Goal: Task Accomplishment & Management: Manage account settings

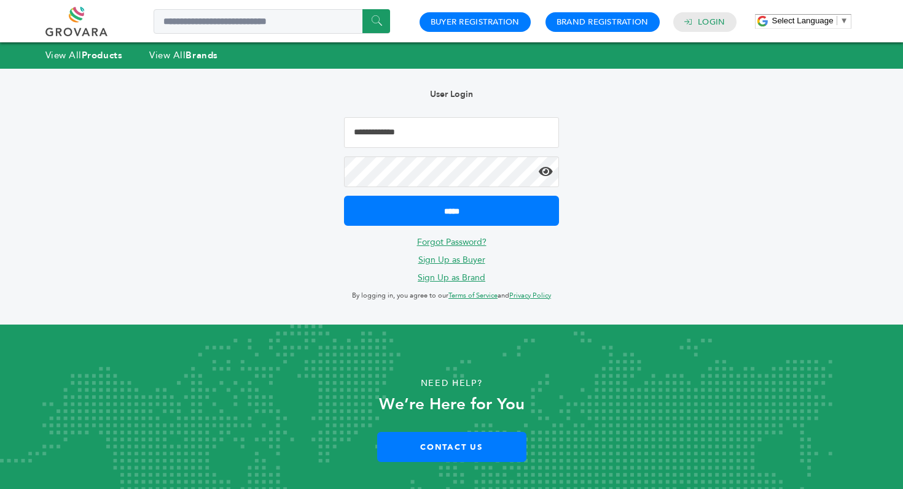
click at [400, 122] on input "Email Address" at bounding box center [451, 132] width 215 height 31
type input "**********"
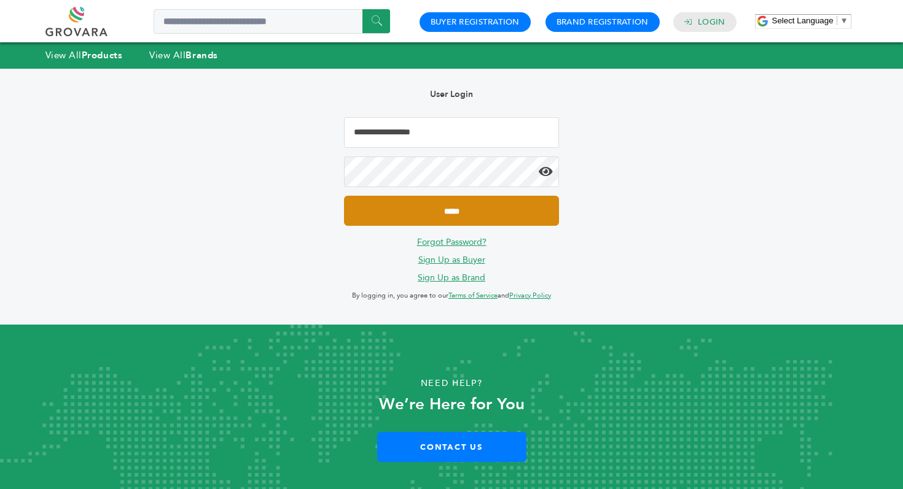
click at [444, 219] on input "*****" at bounding box center [451, 211] width 215 height 30
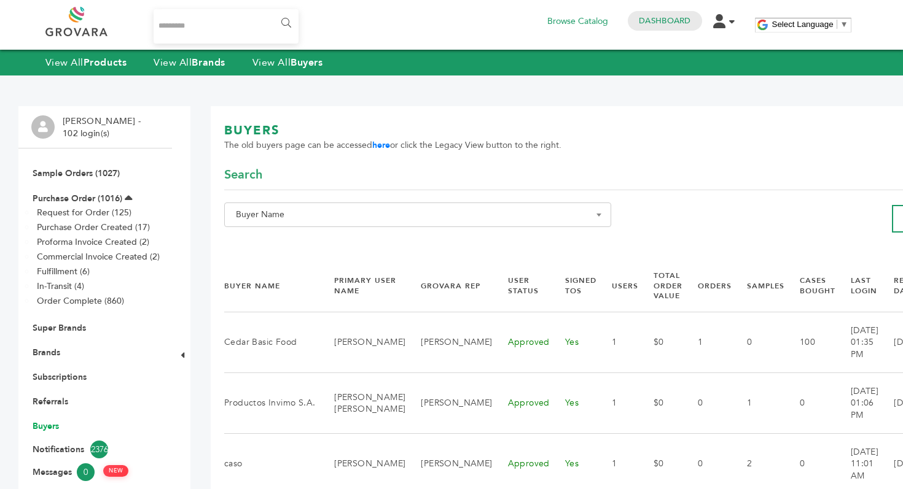
click at [53, 426] on link "Buyers" at bounding box center [46, 427] width 26 height 12
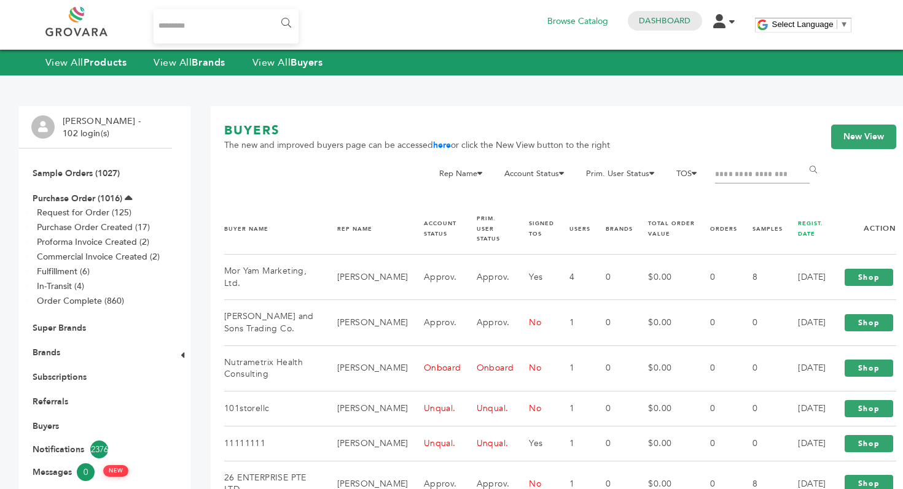
click at [798, 221] on link "REGIST. DATE" at bounding box center [810, 229] width 25 height 18
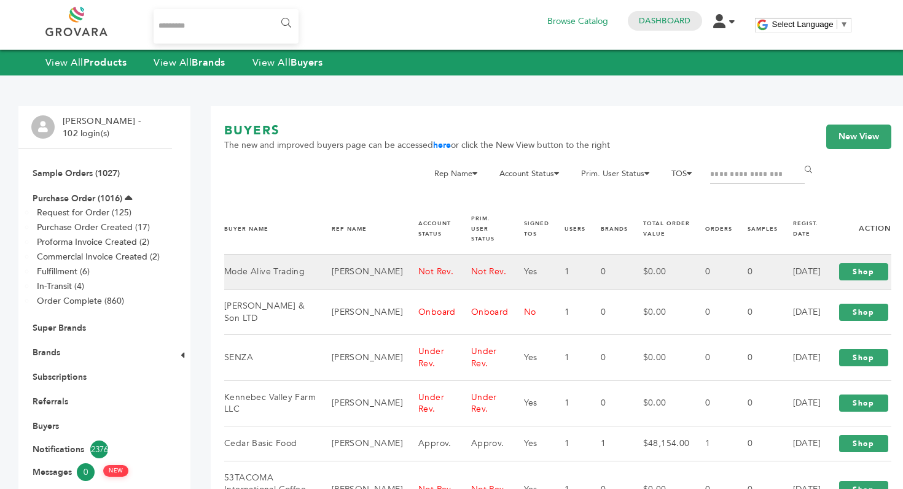
click at [349, 279] on td "Peter Groverman" at bounding box center [359, 272] width 87 height 35
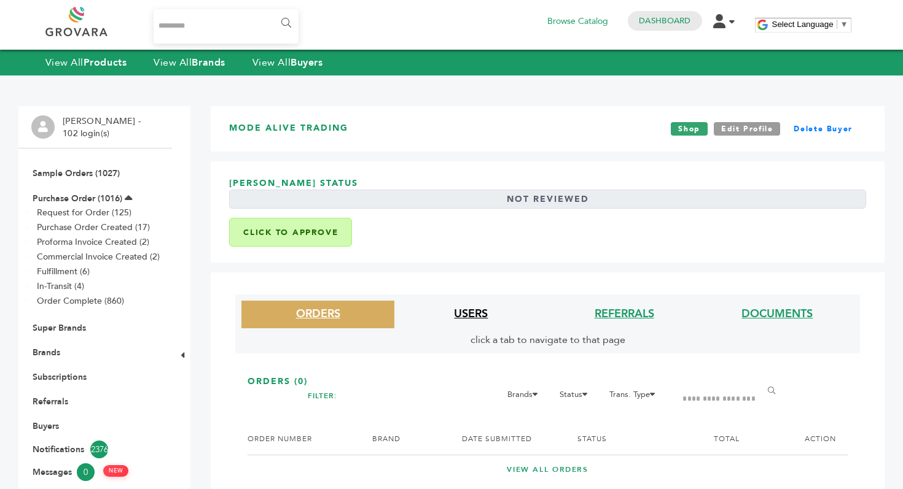
click at [463, 309] on link "USERS" at bounding box center [471, 313] width 34 height 15
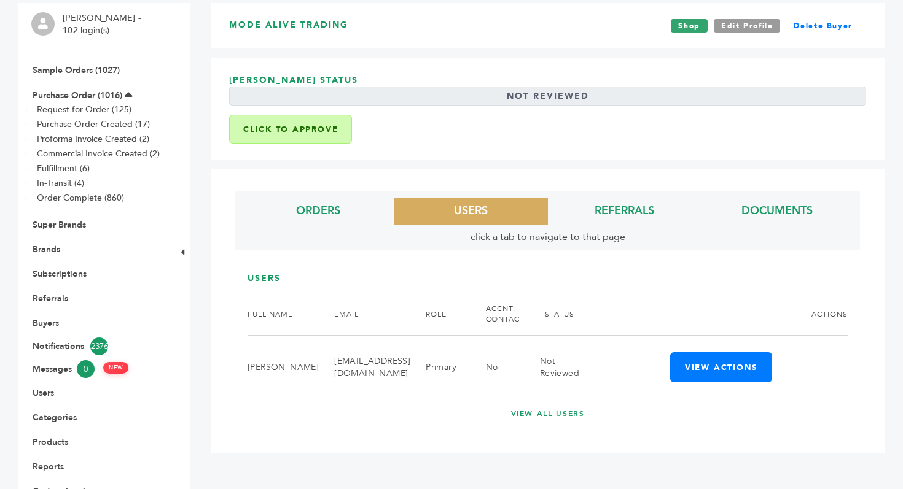
scroll to position [246, 0]
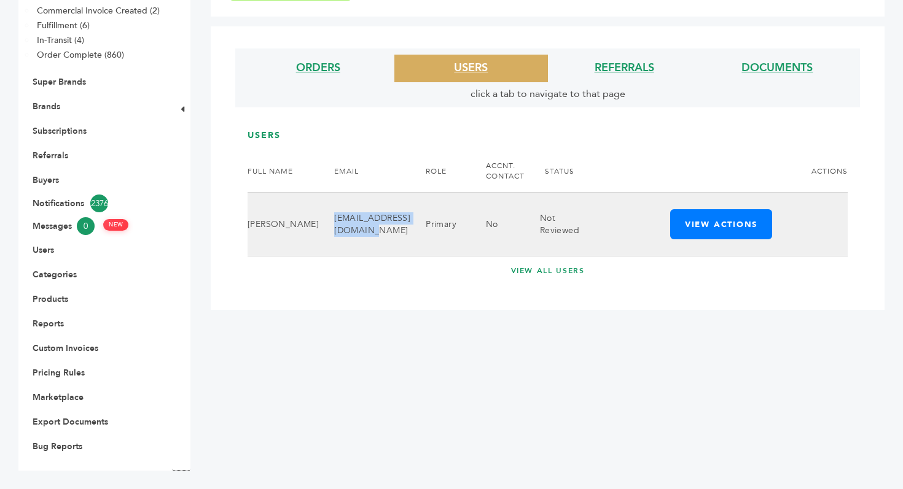
drag, startPoint x: 295, startPoint y: 225, endPoint x: 399, endPoint y: 232, distance: 104.7
click at [399, 232] on td "[EMAIL_ADDRESS][DOMAIN_NAME]" at bounding box center [364, 225] width 91 height 64
copy td "geriankdefour@gmail.com"
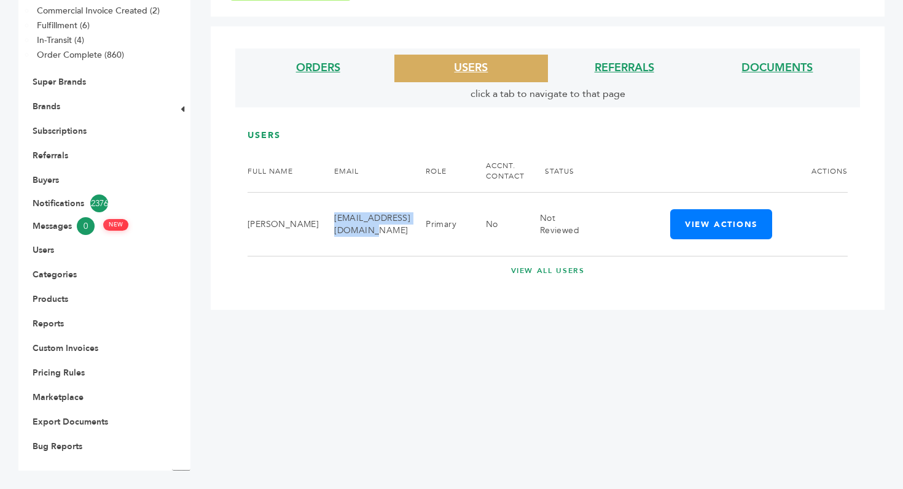
scroll to position [0, 0]
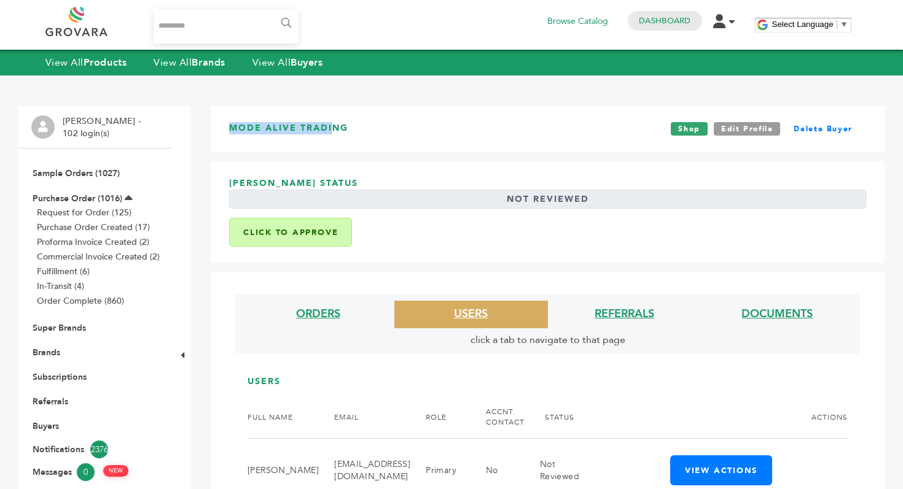
drag, startPoint x: 231, startPoint y: 128, endPoint x: 334, endPoint y: 132, distance: 103.3
click at [333, 132] on h3 "Mode Alive Trading" at bounding box center [288, 129] width 119 height 14
click at [334, 132] on h3 "Mode Alive Trading" at bounding box center [288, 129] width 119 height 14
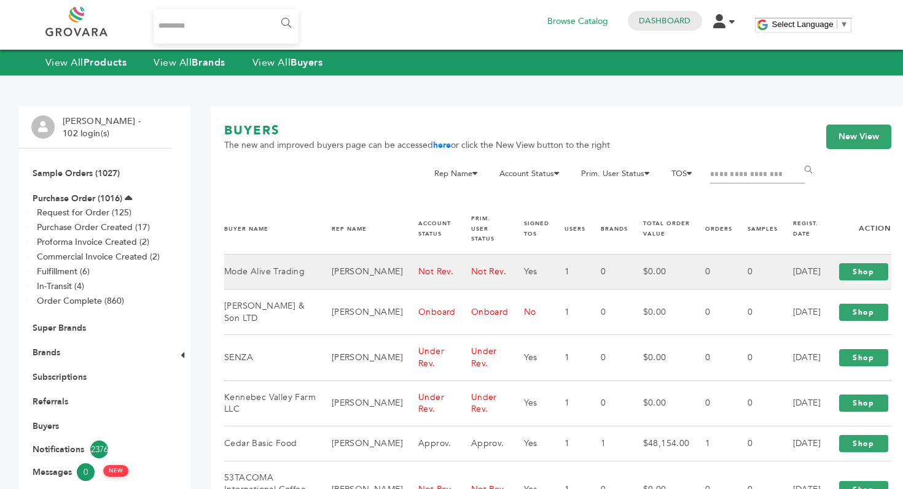
click at [334, 276] on td "Peter Groverman" at bounding box center [359, 272] width 87 height 35
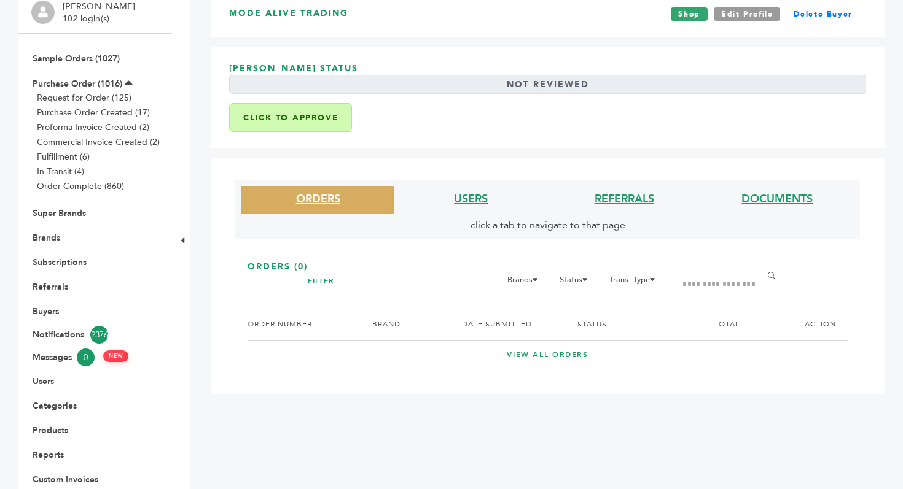
scroll to position [152, 0]
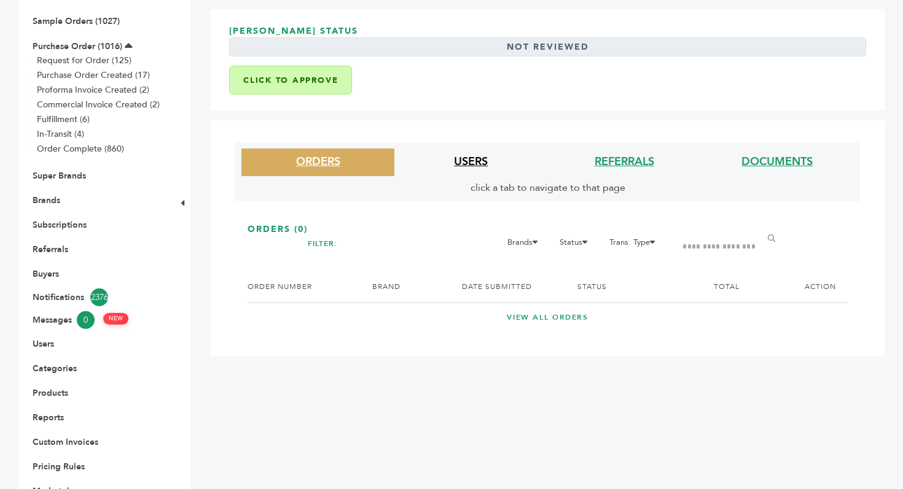
click at [462, 165] on link "USERS" at bounding box center [471, 161] width 34 height 15
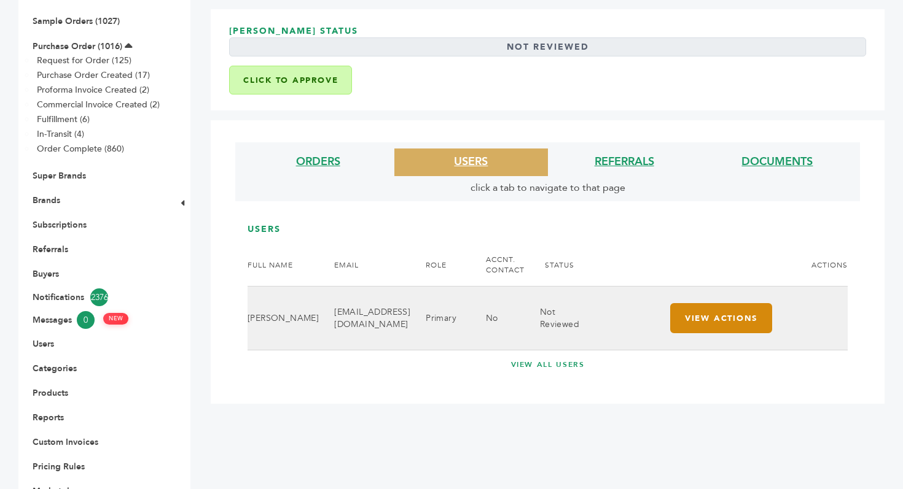
click at [685, 320] on button "View Actions" at bounding box center [721, 318] width 102 height 30
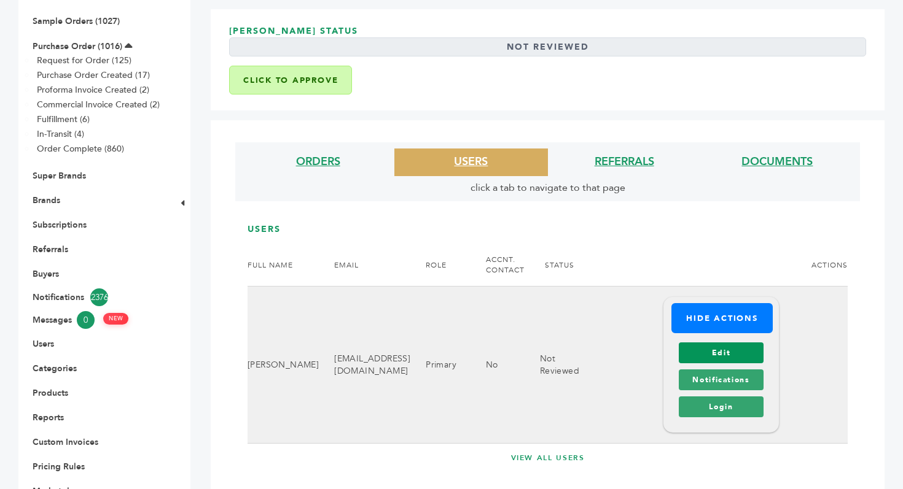
click at [688, 352] on link "Edit" at bounding box center [721, 353] width 84 height 21
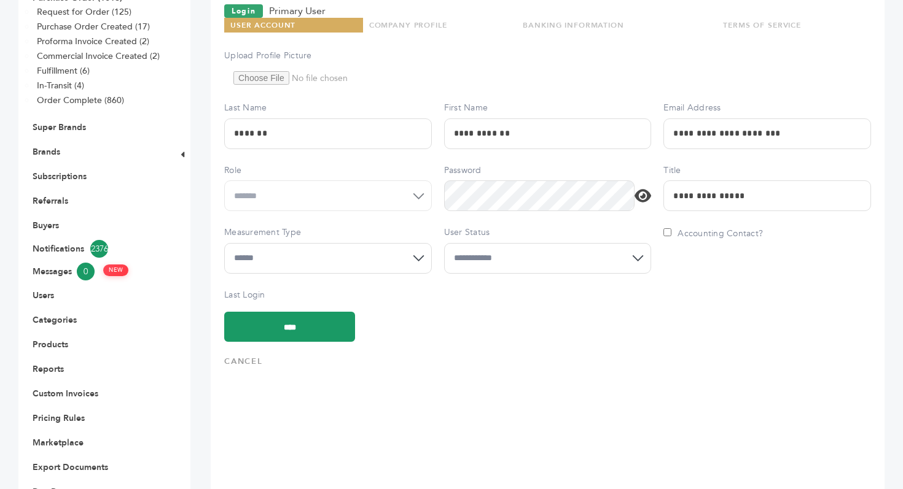
scroll to position [238, 0]
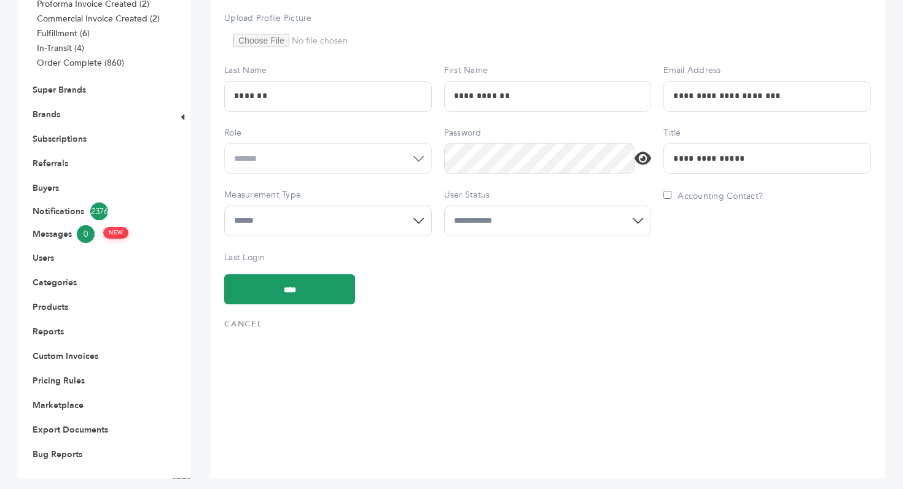
click at [514, 222] on select "**********" at bounding box center [548, 221] width 208 height 31
select select "*"
click at [328, 286] on input "****" at bounding box center [289, 289] width 131 height 30
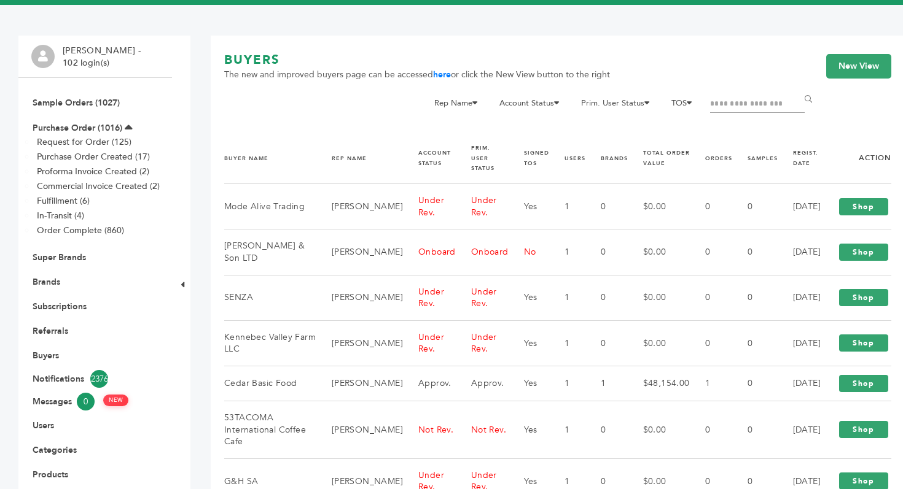
scroll to position [78, 0]
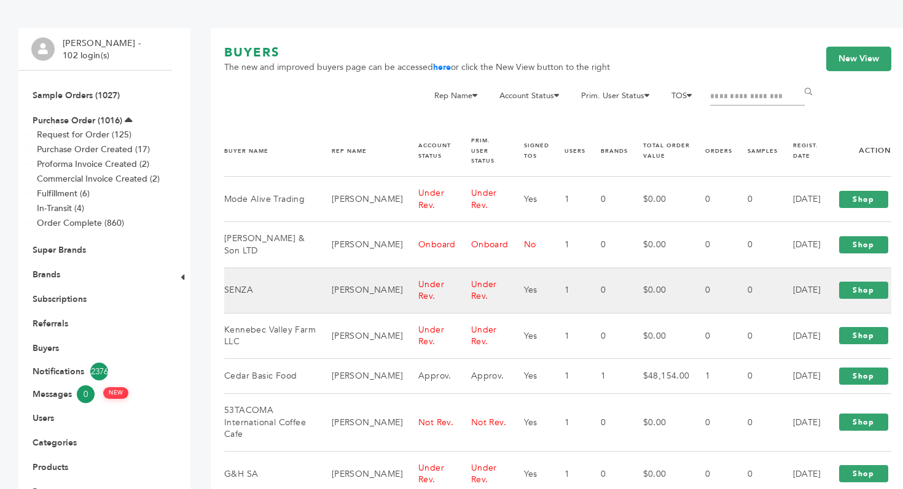
click at [403, 289] on td "Under Rev." at bounding box center [429, 290] width 53 height 45
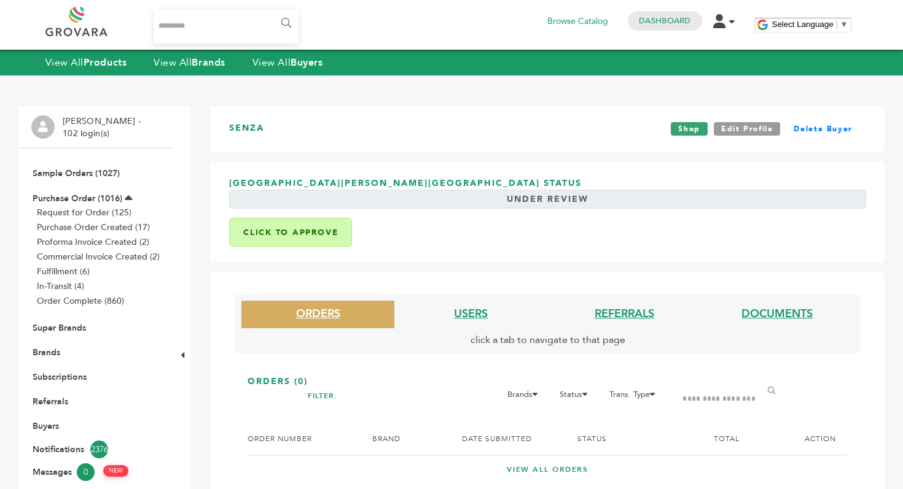
click at [322, 229] on button "Click to Approve" at bounding box center [290, 232] width 123 height 29
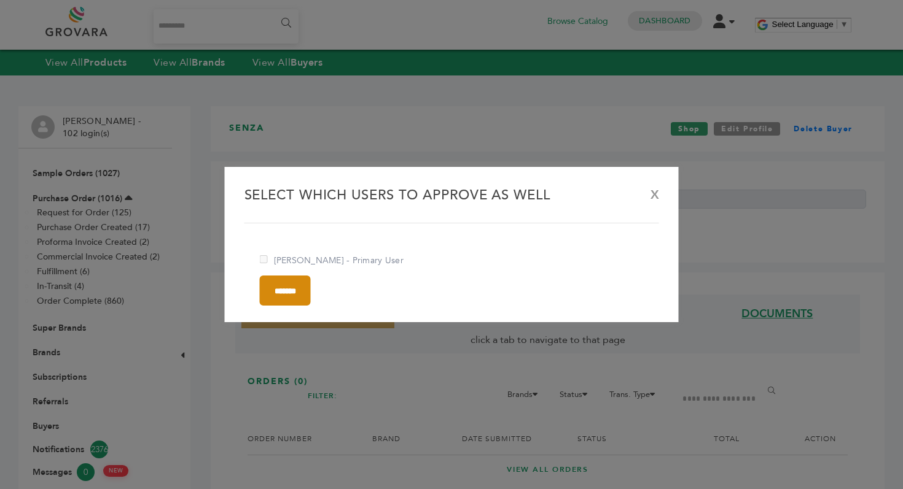
click at [300, 289] on input "*******" at bounding box center [285, 291] width 51 height 30
